Goal: Transaction & Acquisition: Subscribe to service/newsletter

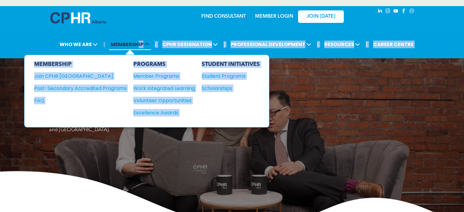
drag, startPoint x: 156, startPoint y: 94, endPoint x: 140, endPoint y: 42, distance: 55.1
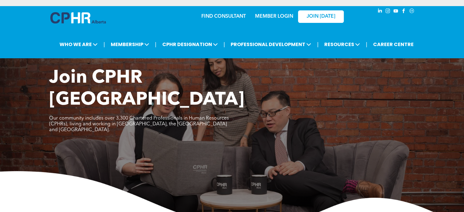
click at [56, 31] on div "| WHO WE ARE ASSOCIATION About CPHR Alberta Board of Directors Team Chapters FC…" at bounding box center [232, 44] width 464 height 28
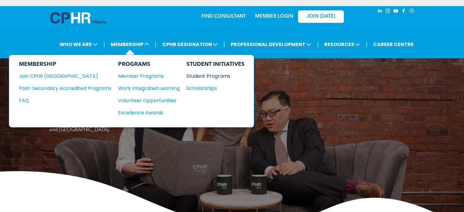
click at [206, 75] on div "Student Programs" at bounding box center [212, 76] width 52 height 8
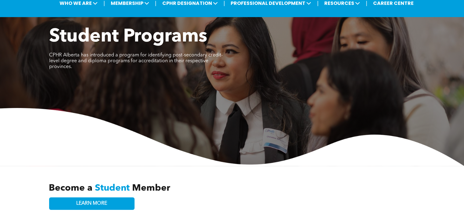
scroll to position [37, 0]
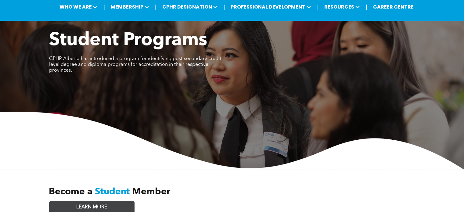
click at [123, 201] on link "LEARN MORE" at bounding box center [91, 207] width 85 height 12
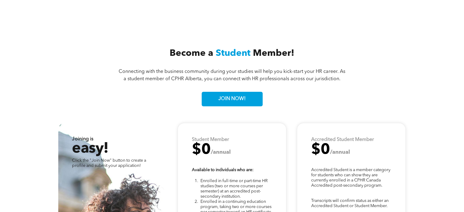
scroll to position [1498, 0]
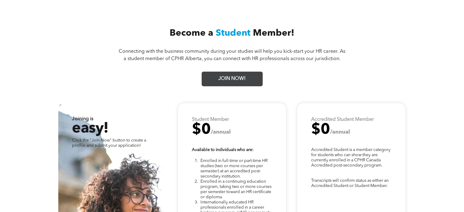
click at [241, 77] on span "JOIN NOW!" at bounding box center [231, 79] width 31 height 12
click at [226, 74] on span "JOIN NOW!" at bounding box center [231, 79] width 31 height 12
